Goal: Check status

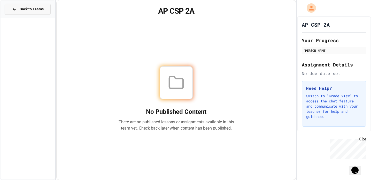
click at [45, 11] on button "Back to Teams" at bounding box center [28, 9] width 46 height 11
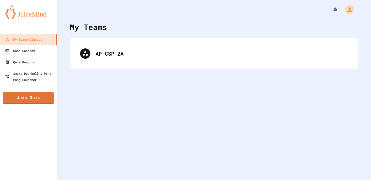
click at [140, 53] on div "AP CSP 2A" at bounding box center [221, 54] width 252 height 8
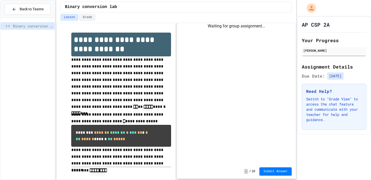
scroll to position [5, 0]
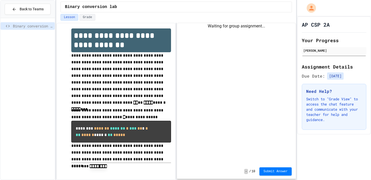
click at [244, 65] on div "Waiting for group assignment..." at bounding box center [236, 93] width 119 height 141
